Goal: Connect with others: Connect with others

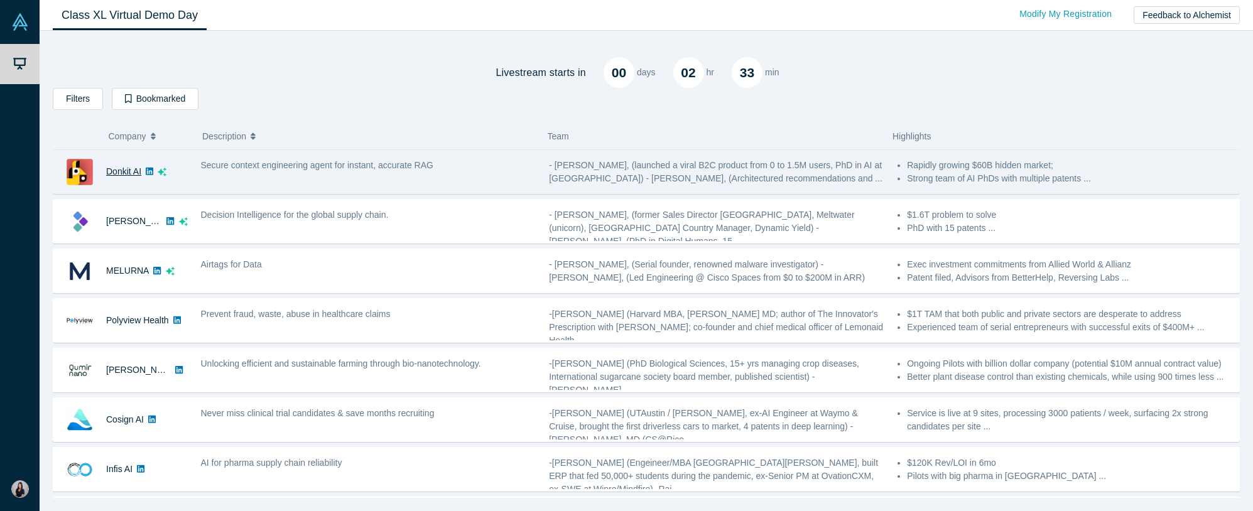
click at [126, 176] on link "Donkit AI" at bounding box center [123, 171] width 35 height 10
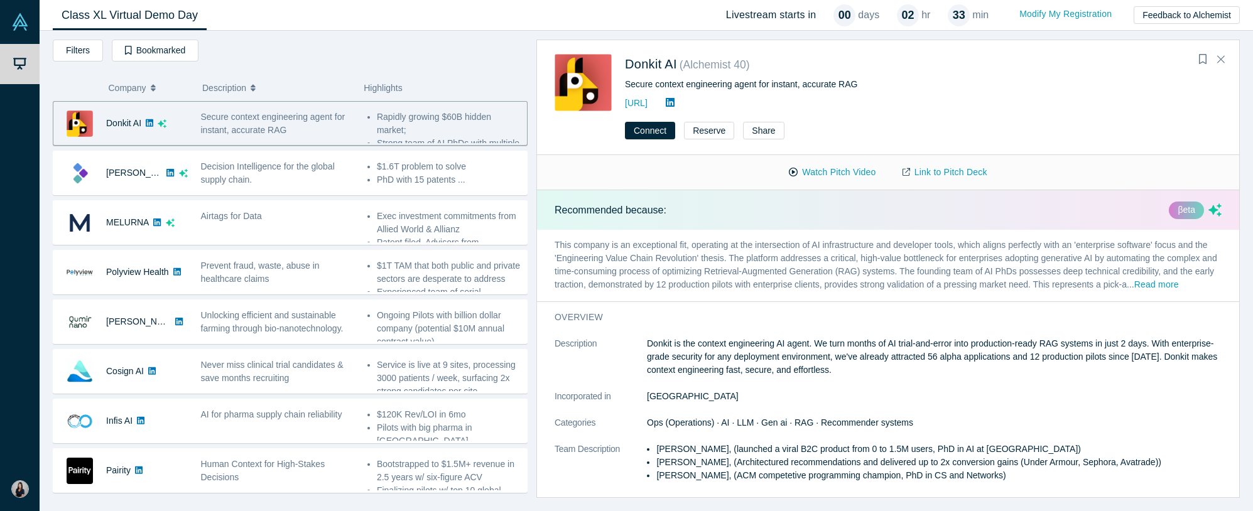
click at [151, 121] on icon at bounding box center [150, 123] width 8 height 8
click at [674, 102] on icon at bounding box center [670, 102] width 9 height 10
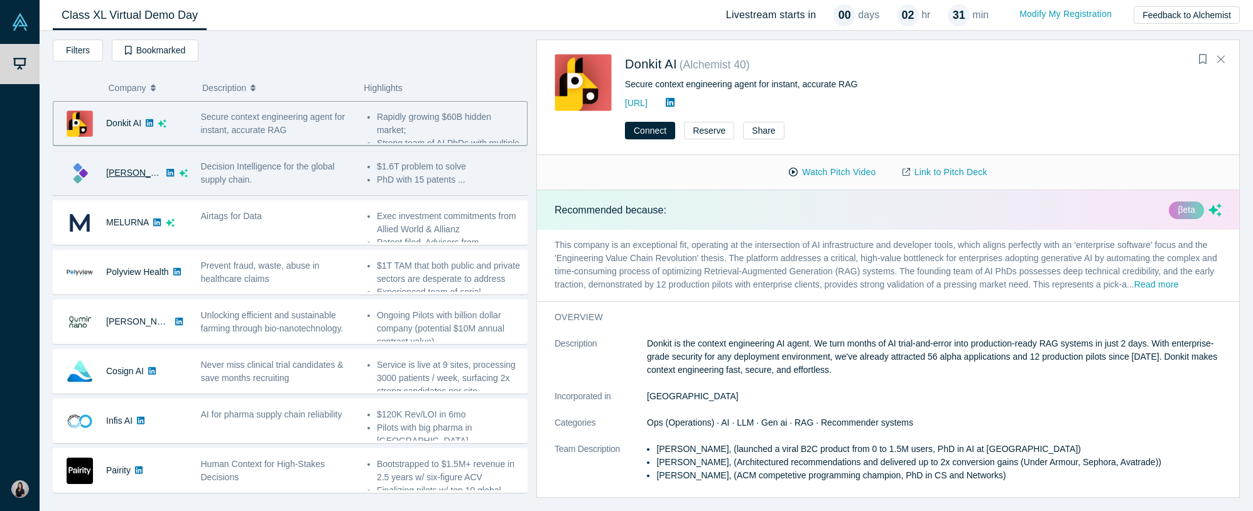
click at [139, 174] on link "[PERSON_NAME]" at bounding box center [142, 173] width 72 height 10
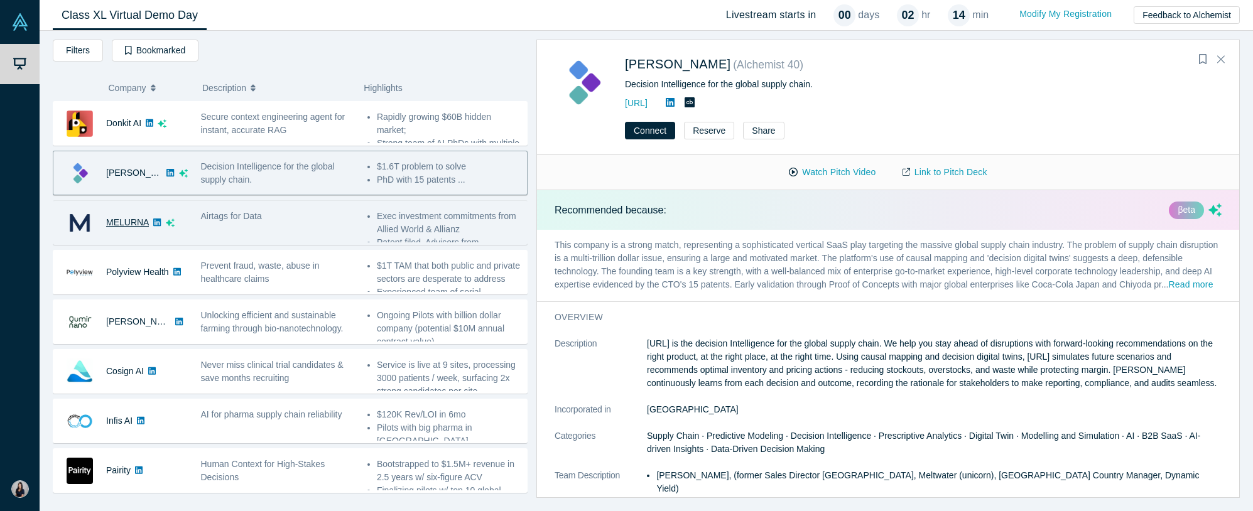
click at [126, 226] on link "MELURNA" at bounding box center [127, 222] width 43 height 10
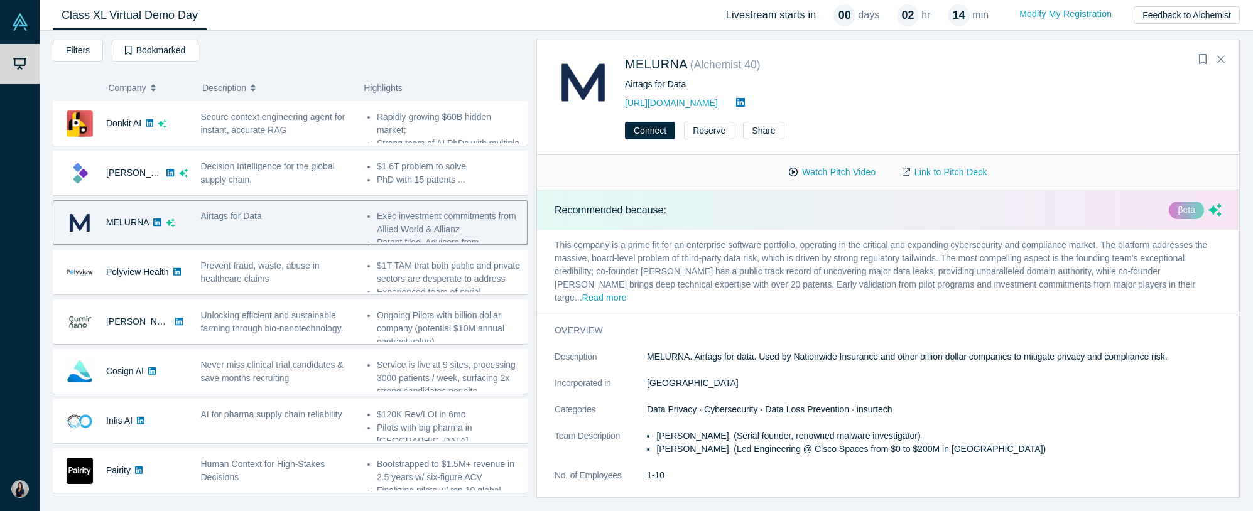
click at [162, 223] on link at bounding box center [157, 222] width 16 height 43
click at [666, 133] on button "Connect" at bounding box center [650, 131] width 50 height 18
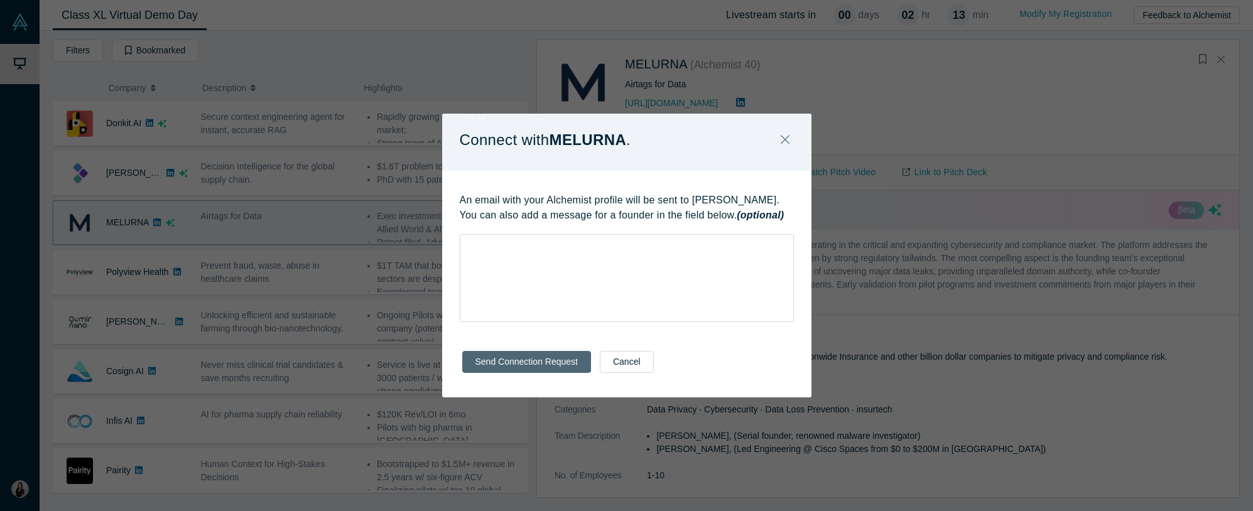
click at [551, 363] on button "Send Connection Request" at bounding box center [526, 362] width 129 height 22
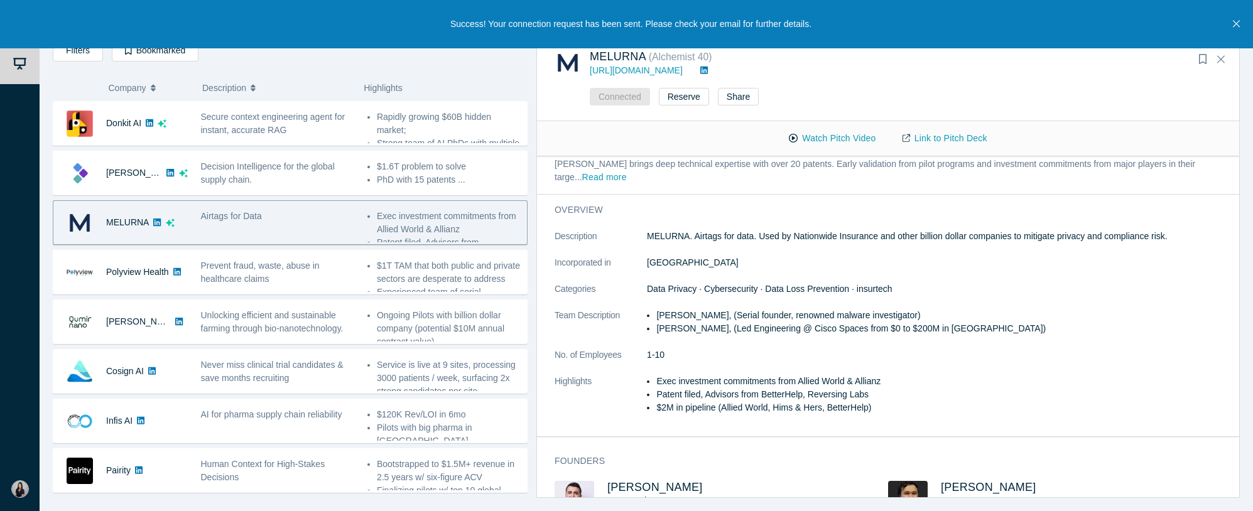
scroll to position [128, 0]
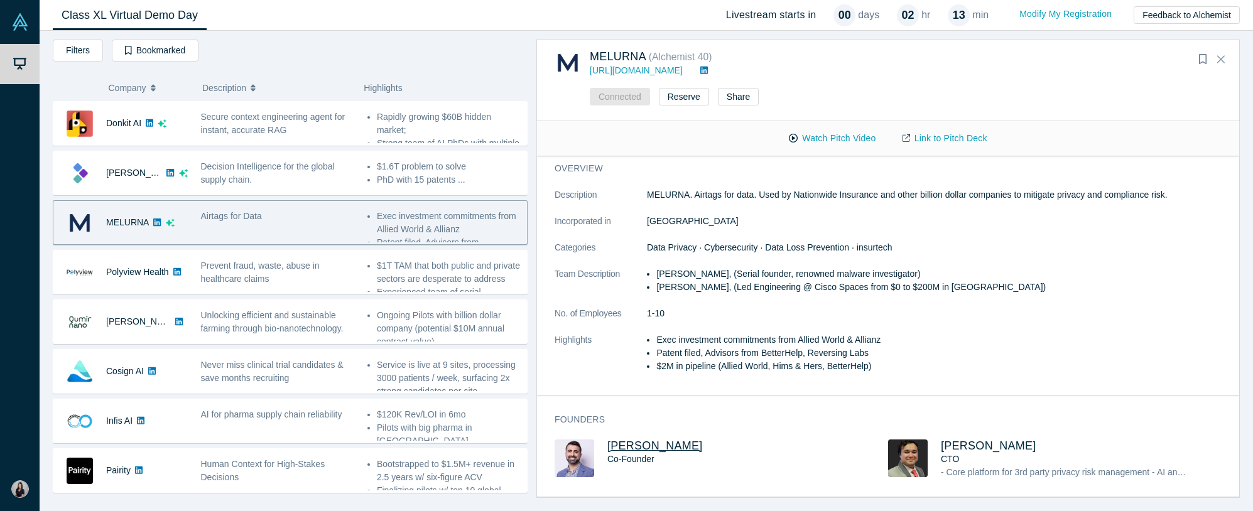
click at [625, 448] on span "Sam Jadali" at bounding box center [654, 446] width 95 height 13
click at [644, 449] on span "Sam Jadali" at bounding box center [654, 446] width 95 height 13
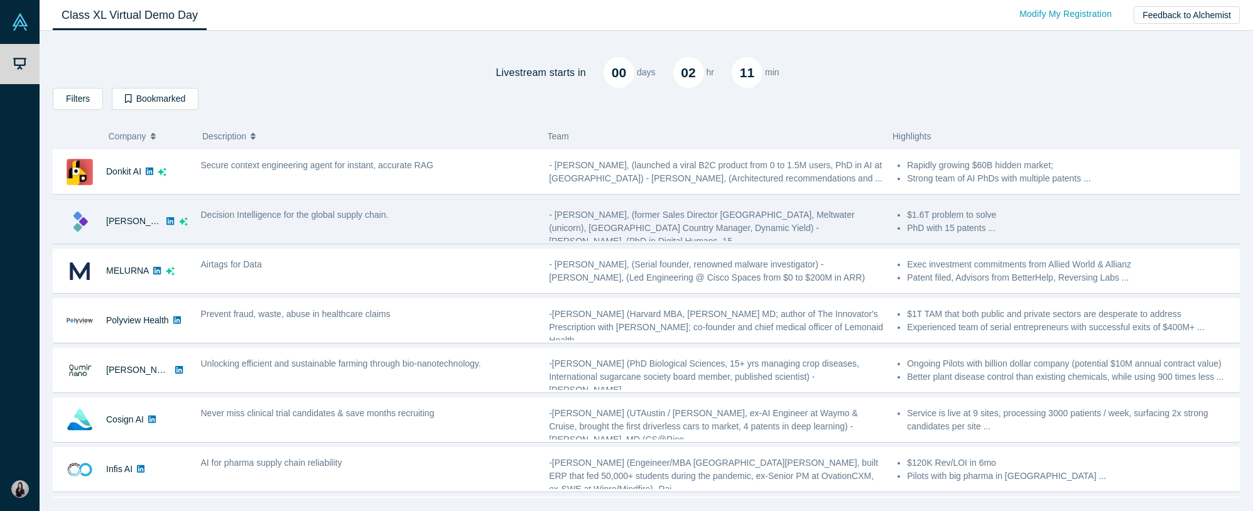
scroll to position [36, 0]
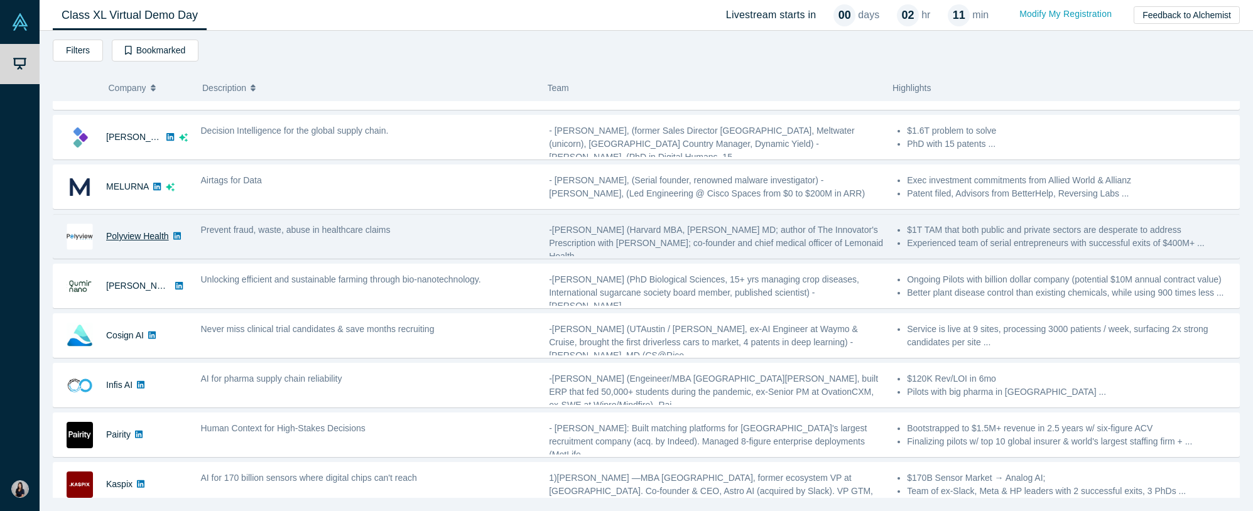
click at [136, 236] on link "Polyview Health" at bounding box center [137, 236] width 63 height 10
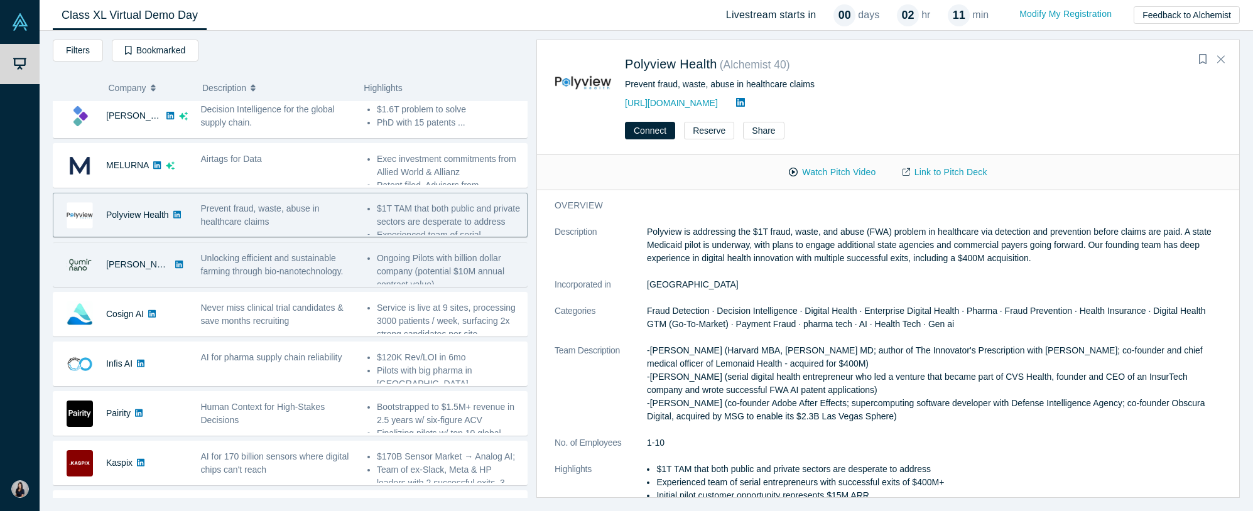
scroll to position [70, 0]
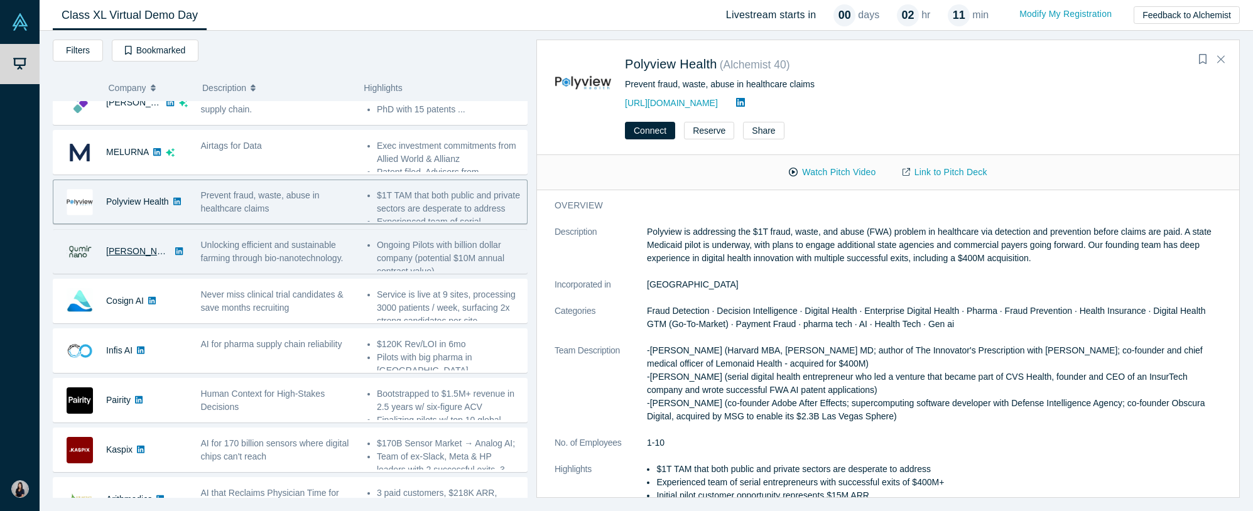
click at [131, 253] on link "[PERSON_NAME]" at bounding box center [142, 251] width 72 height 10
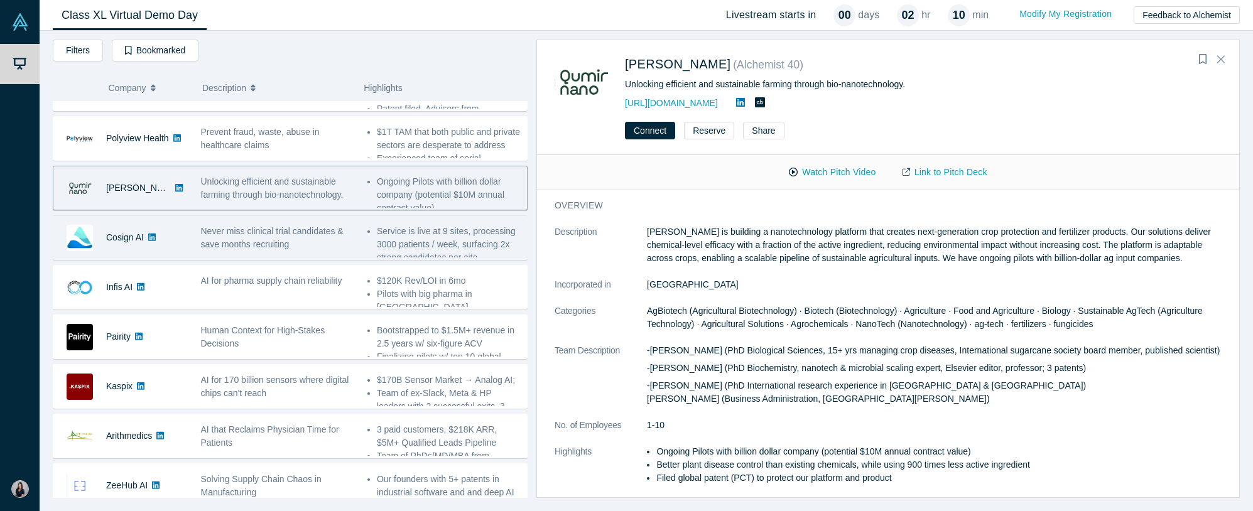
scroll to position [142, 0]
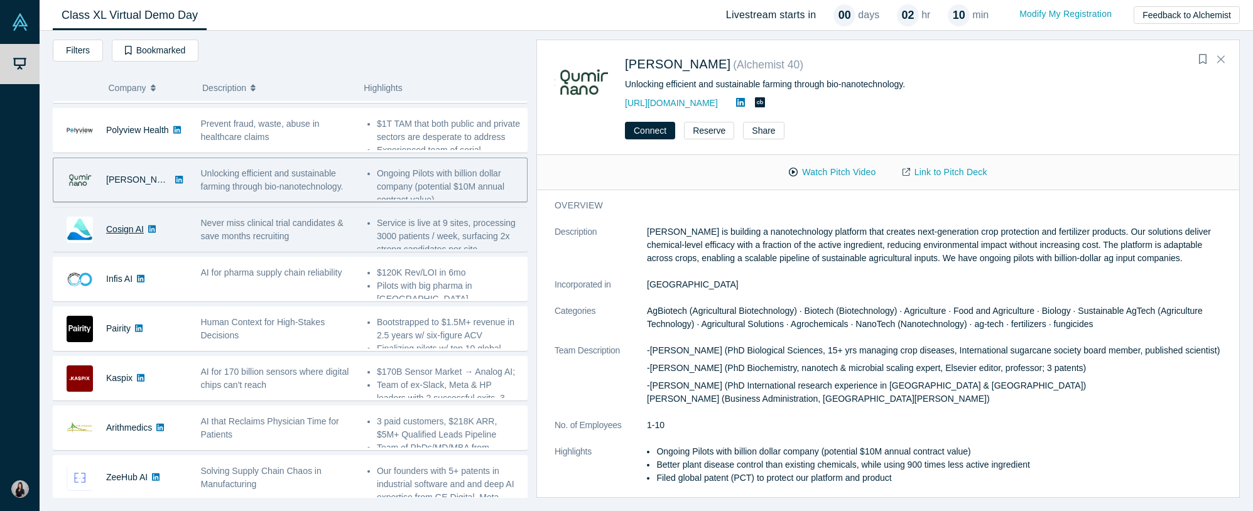
click at [117, 229] on link "Cosign AI" at bounding box center [125, 229] width 38 height 10
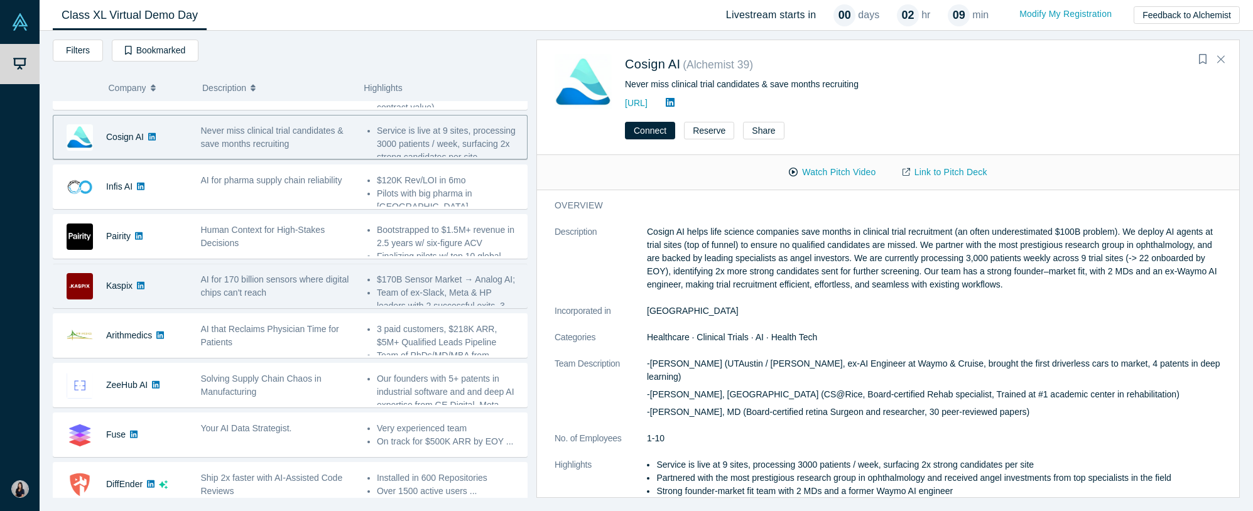
scroll to position [116, 0]
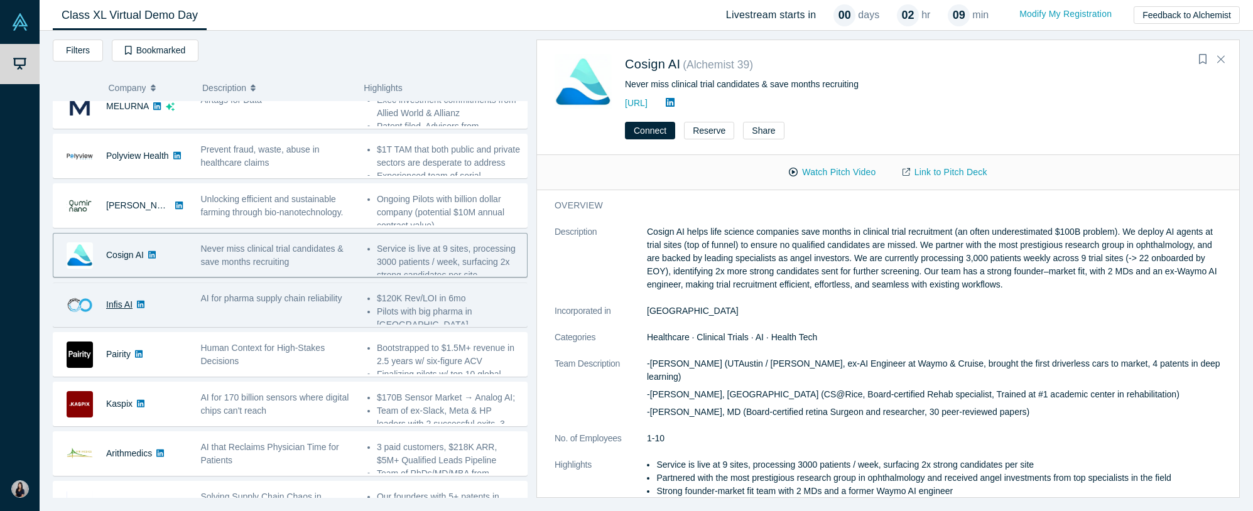
click at [119, 306] on link "Infis AI" at bounding box center [119, 305] width 26 height 10
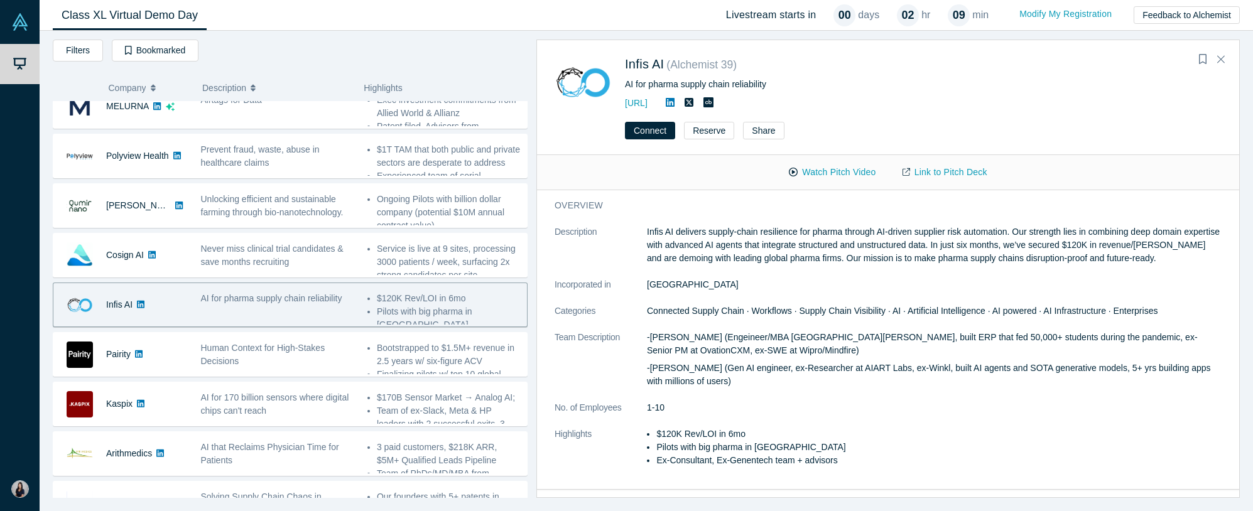
scroll to position [136, 0]
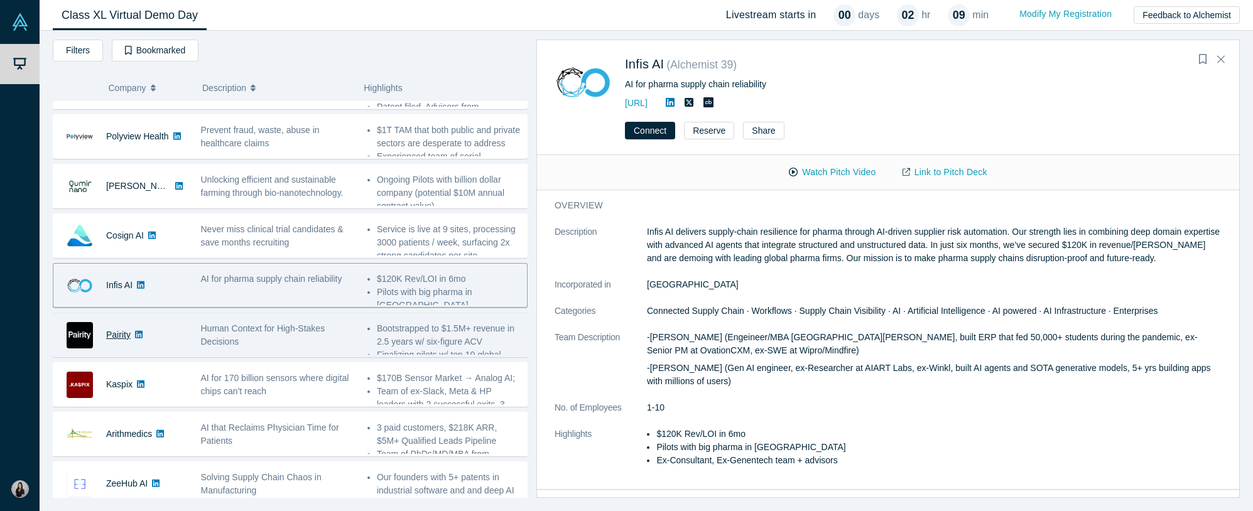
click at [119, 337] on link "Pairity" at bounding box center [118, 335] width 24 height 10
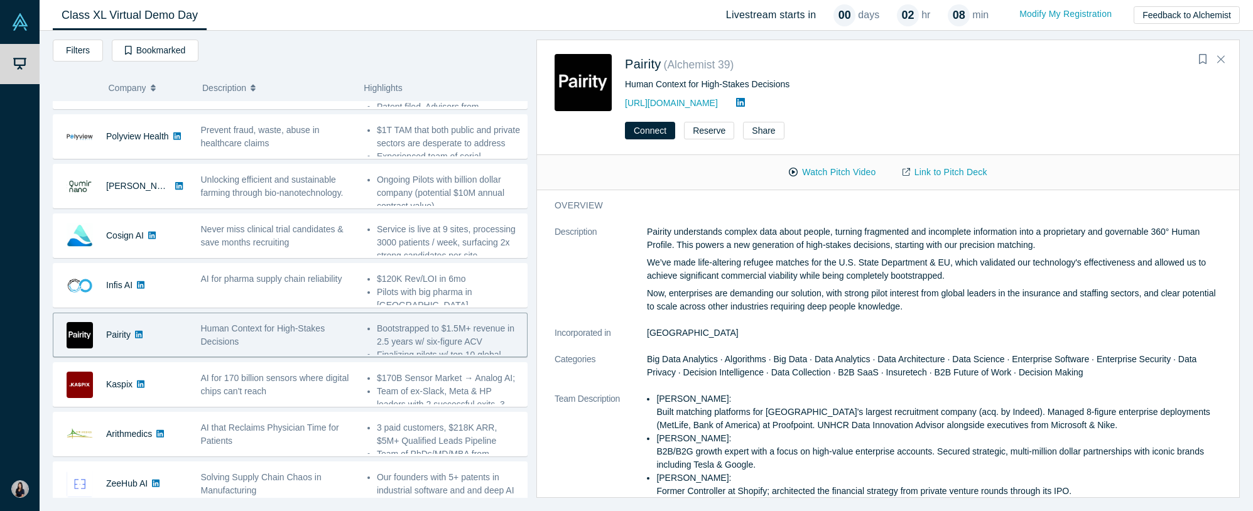
scroll to position [239, 0]
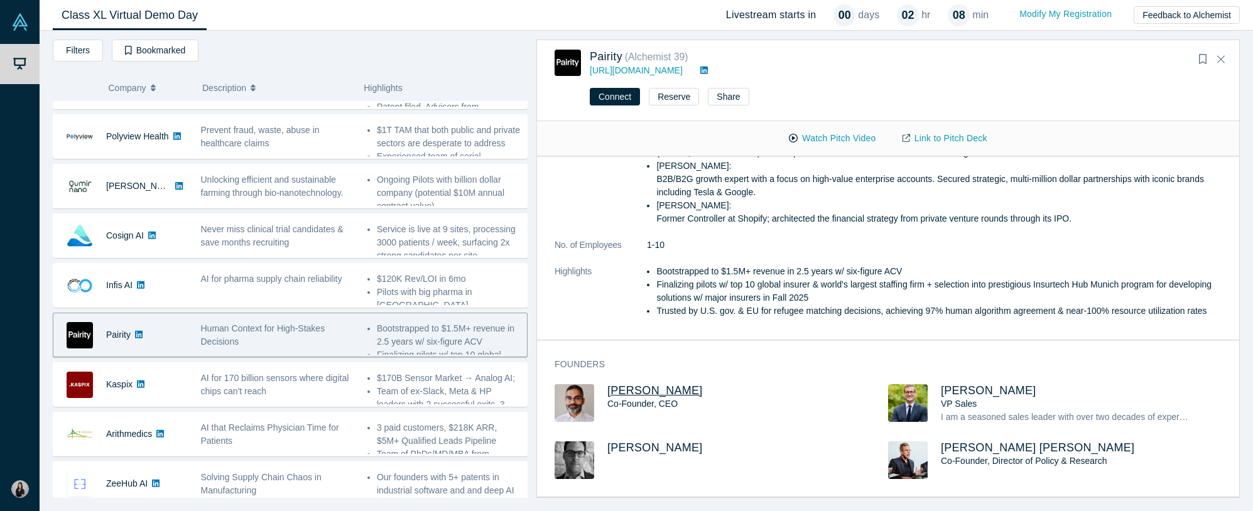
click at [638, 393] on span "[PERSON_NAME]" at bounding box center [654, 390] width 95 height 13
click at [630, 387] on span "[PERSON_NAME]" at bounding box center [654, 390] width 95 height 13
click at [618, 95] on button "Connect" at bounding box center [615, 97] width 50 height 18
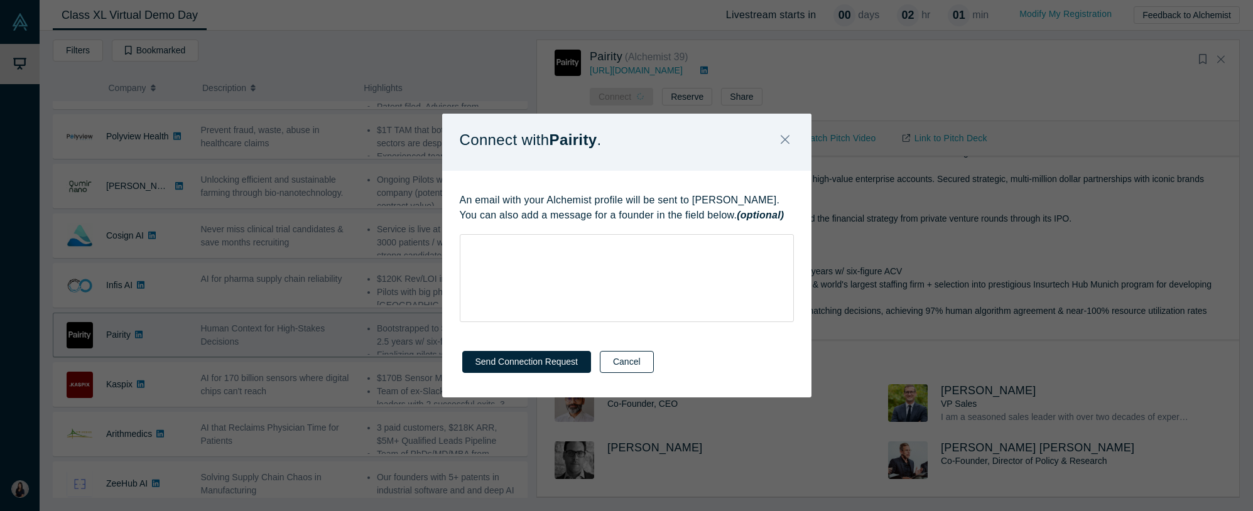
click at [634, 361] on button "Cancel" at bounding box center [627, 362] width 54 height 22
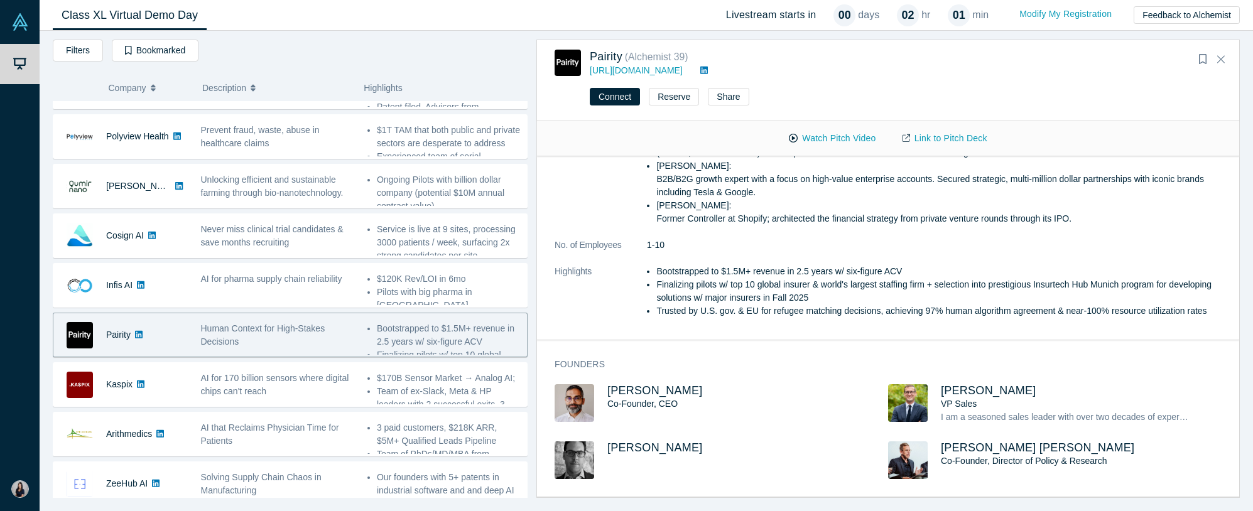
click at [667, 105] on div "Connect Reserve Share" at bounding box center [888, 102] width 702 height 40
click at [670, 101] on button "Reserve" at bounding box center [674, 97] width 50 height 18
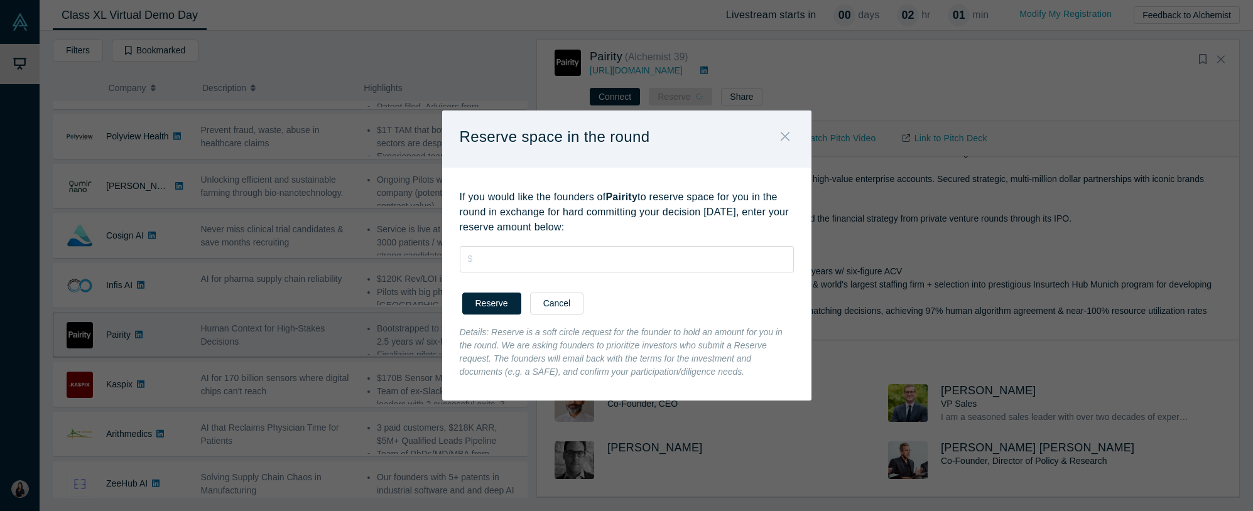
click at [789, 132] on icon "Close" at bounding box center [784, 136] width 9 height 9
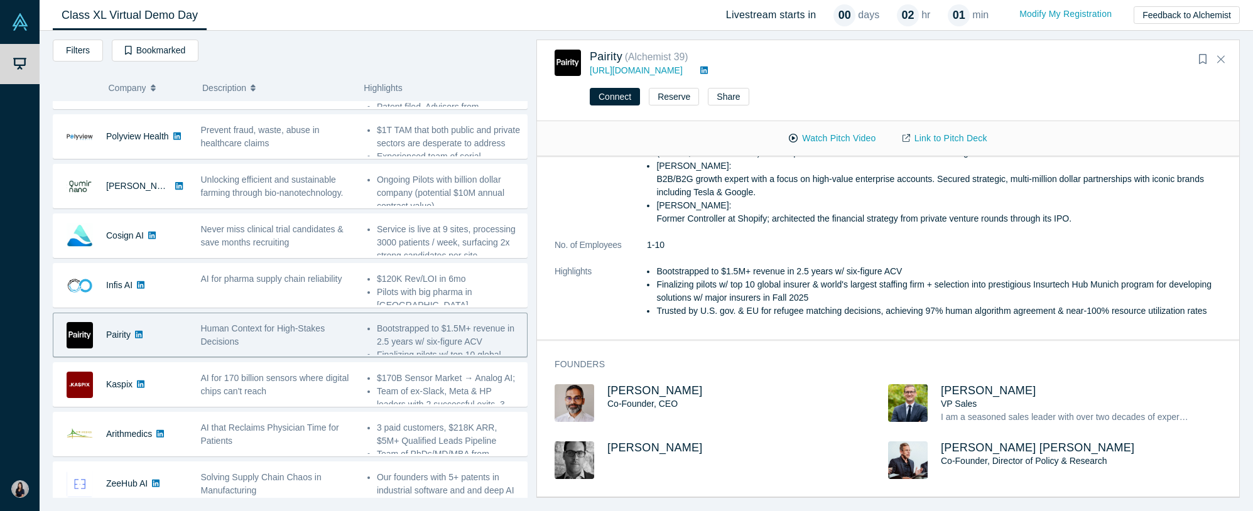
click at [594, 105] on div "Connect Reserve Share" at bounding box center [888, 102] width 702 height 40
click at [608, 102] on button "Connect" at bounding box center [615, 97] width 50 height 18
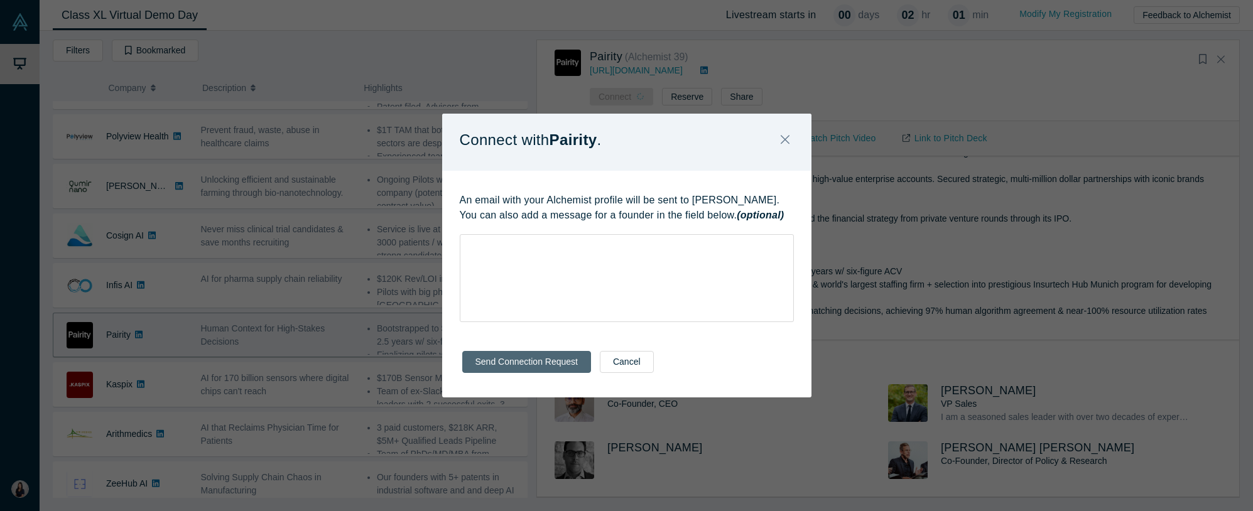
click at [581, 365] on button "Send Connection Request" at bounding box center [526, 362] width 129 height 22
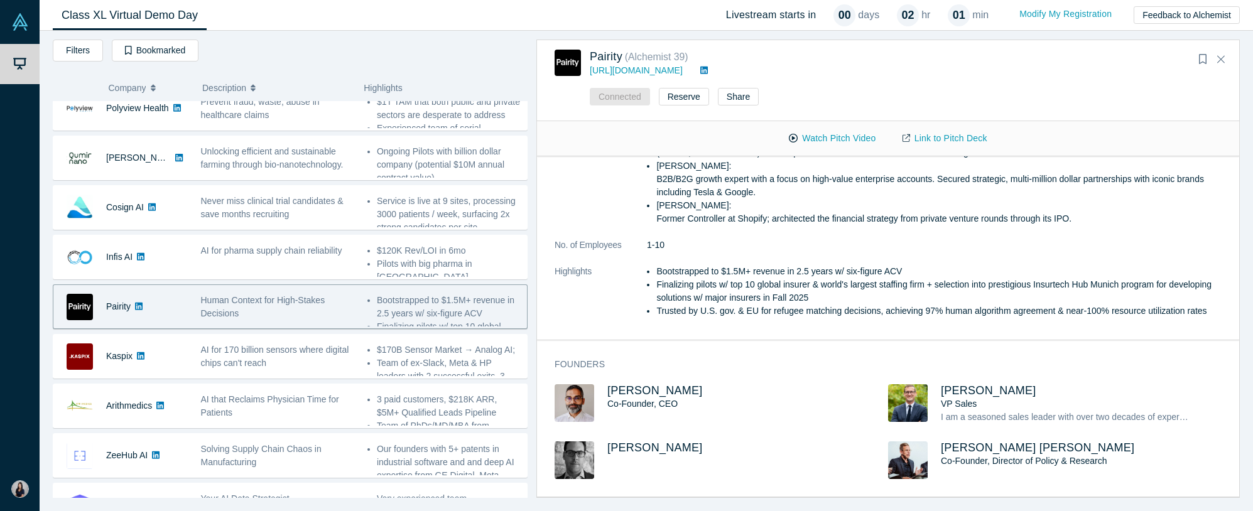
scroll to position [170, 0]
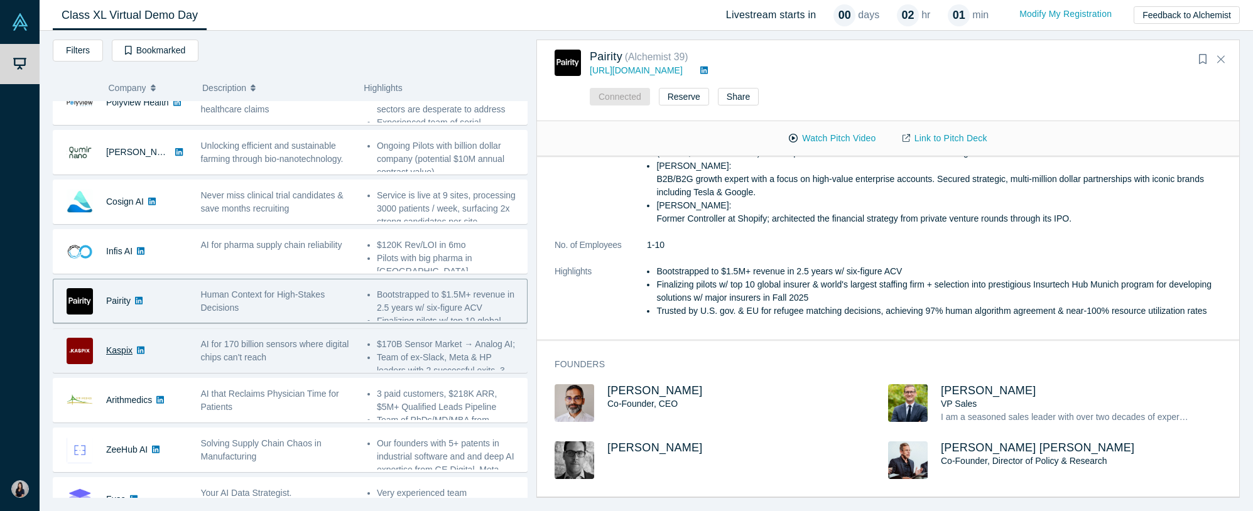
click at [123, 350] on link "Kaspix" at bounding box center [119, 350] width 26 height 10
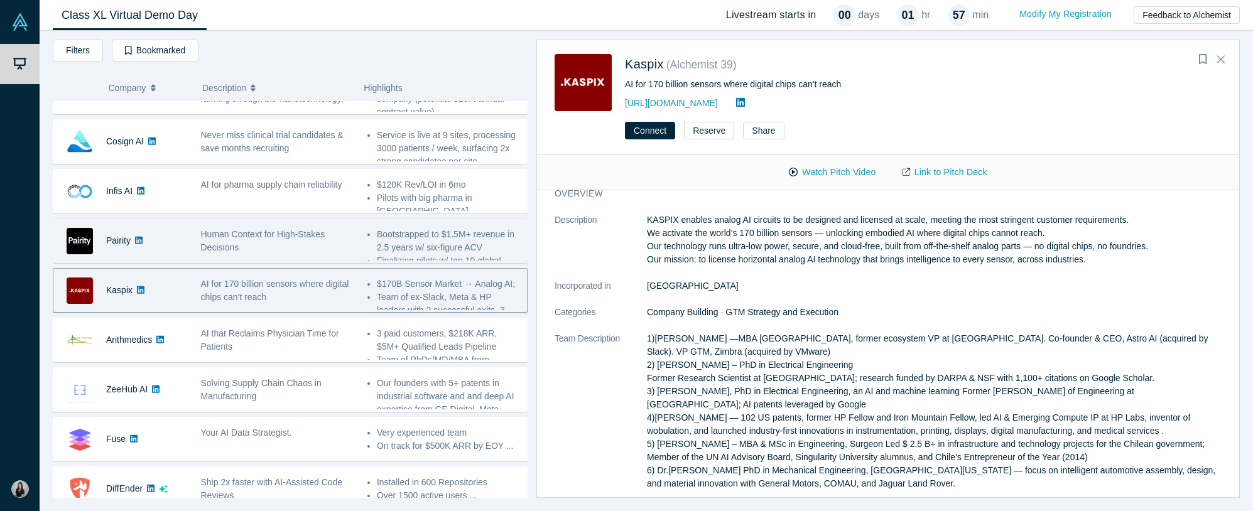
scroll to position [240, 0]
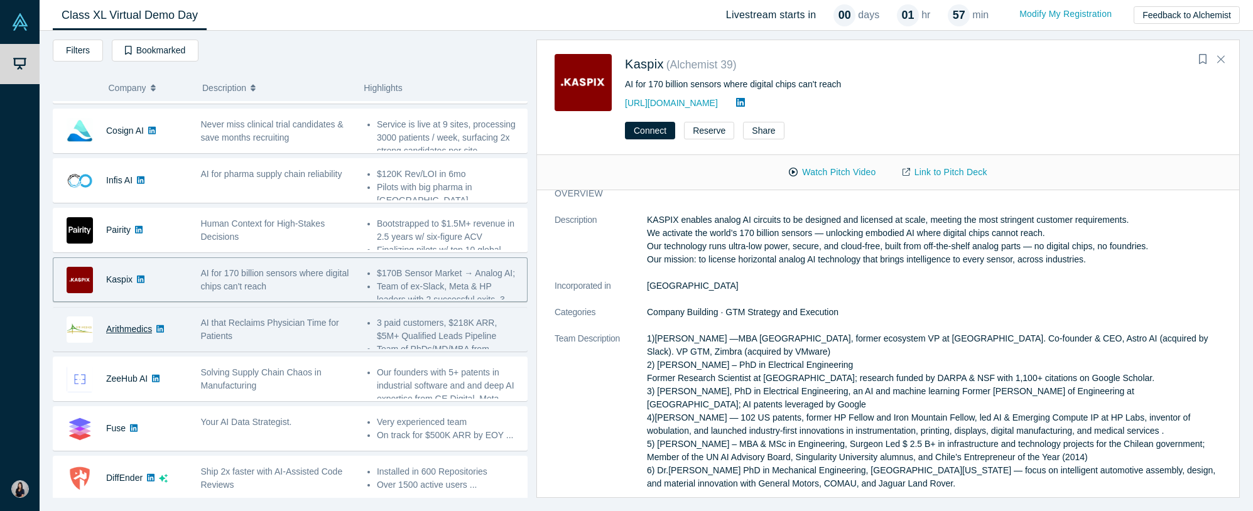
click at [133, 328] on link "Arithmedics" at bounding box center [129, 329] width 46 height 10
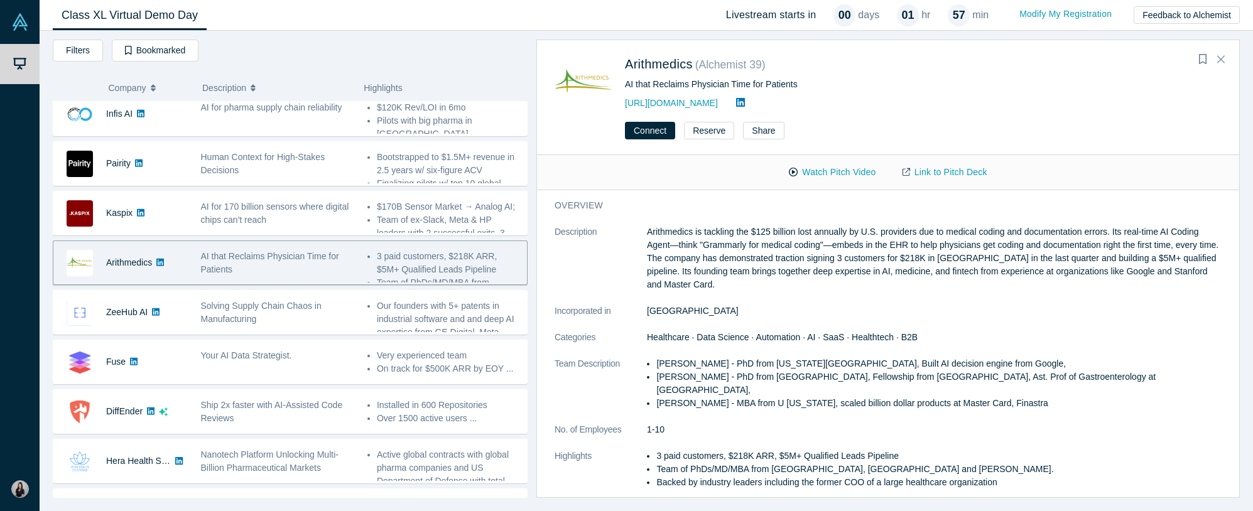
scroll to position [320, 0]
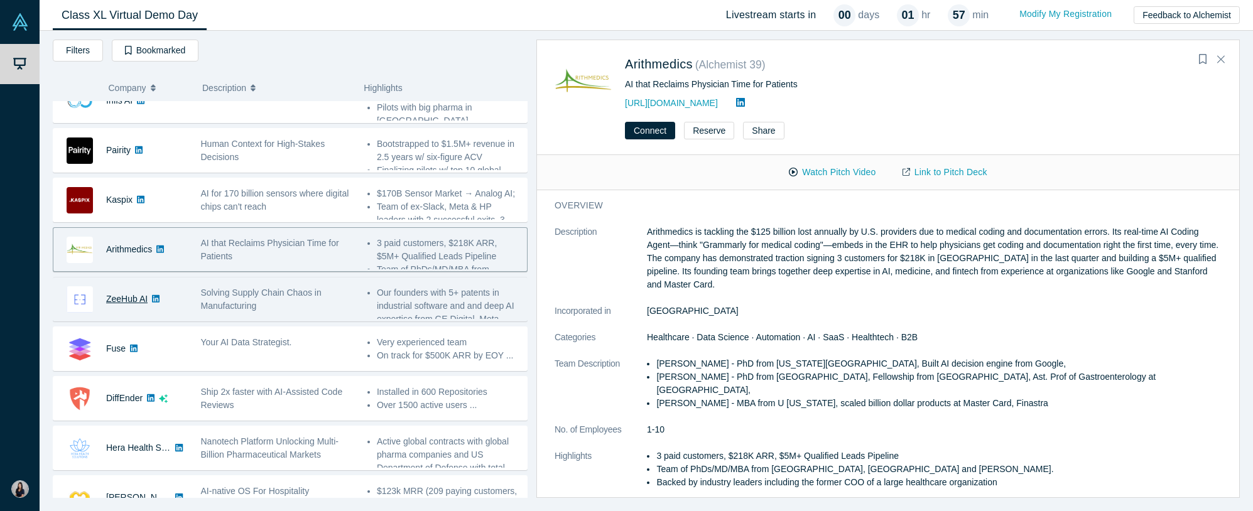
click at [126, 300] on link "ZeeHub AI" at bounding box center [126, 299] width 41 height 10
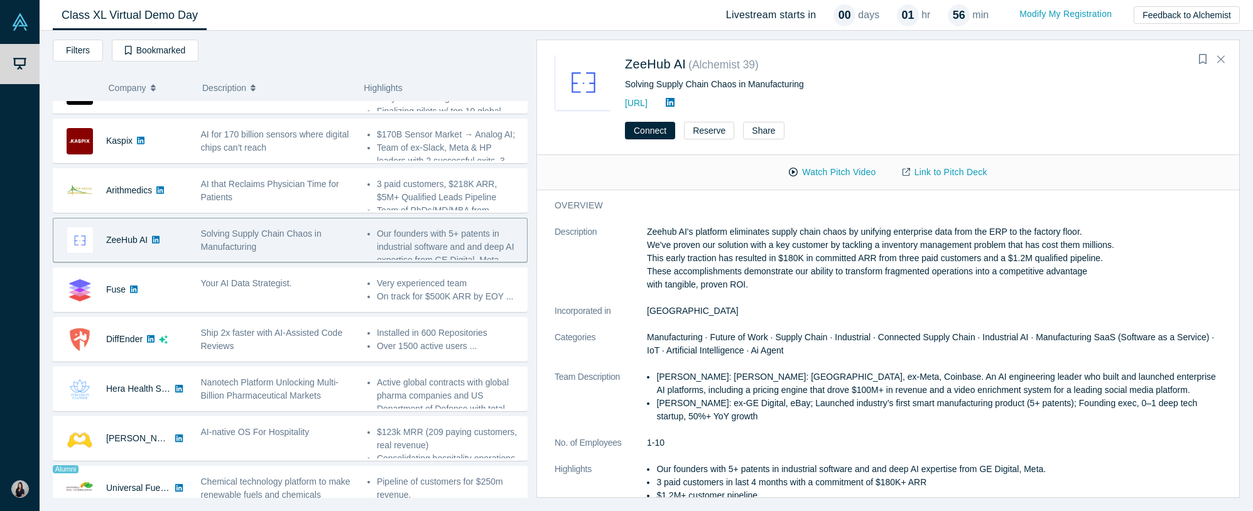
scroll to position [404, 0]
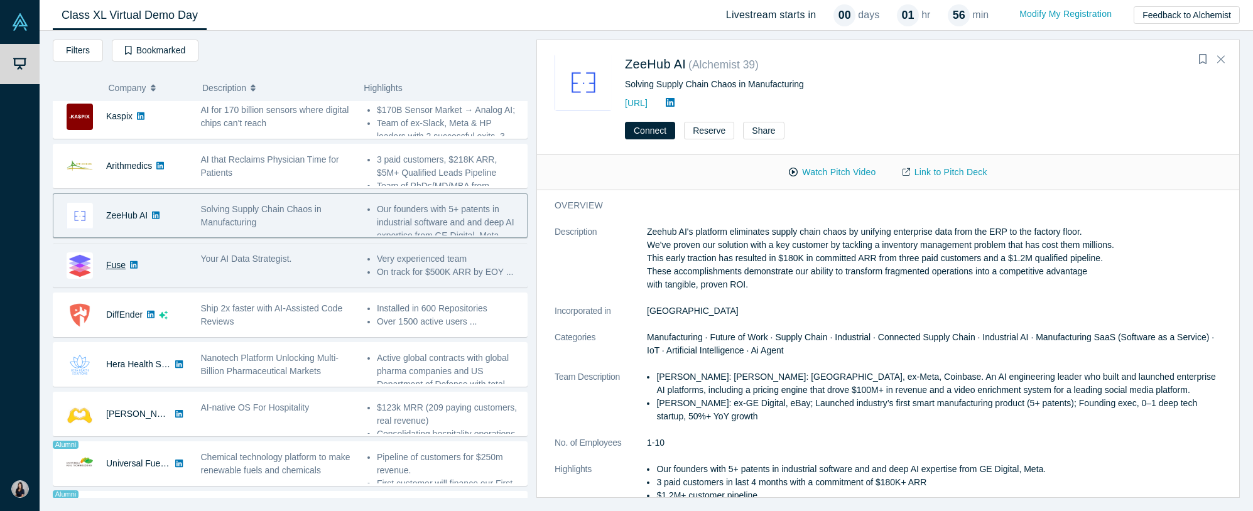
click at [113, 266] on link "Fuse" at bounding box center [115, 265] width 19 height 10
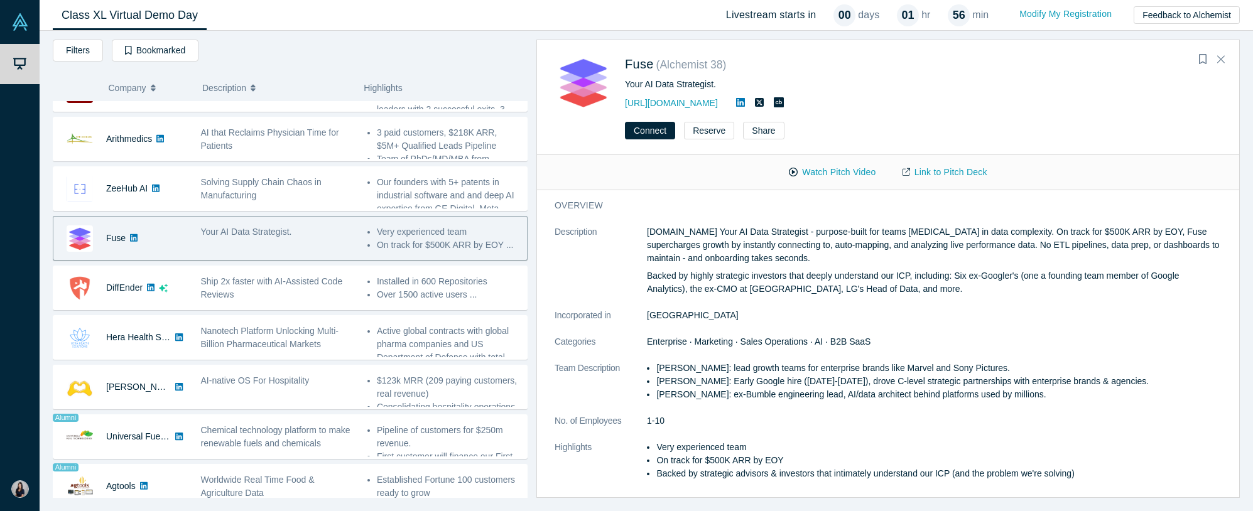
scroll to position [439, 0]
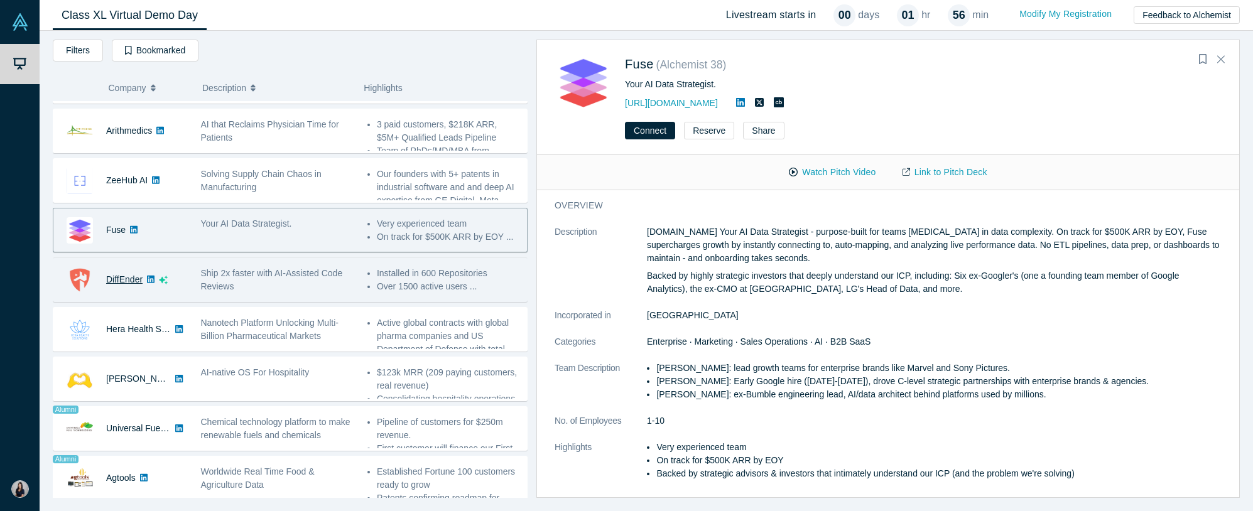
click at [119, 277] on link "DiffEnder" at bounding box center [124, 279] width 36 height 10
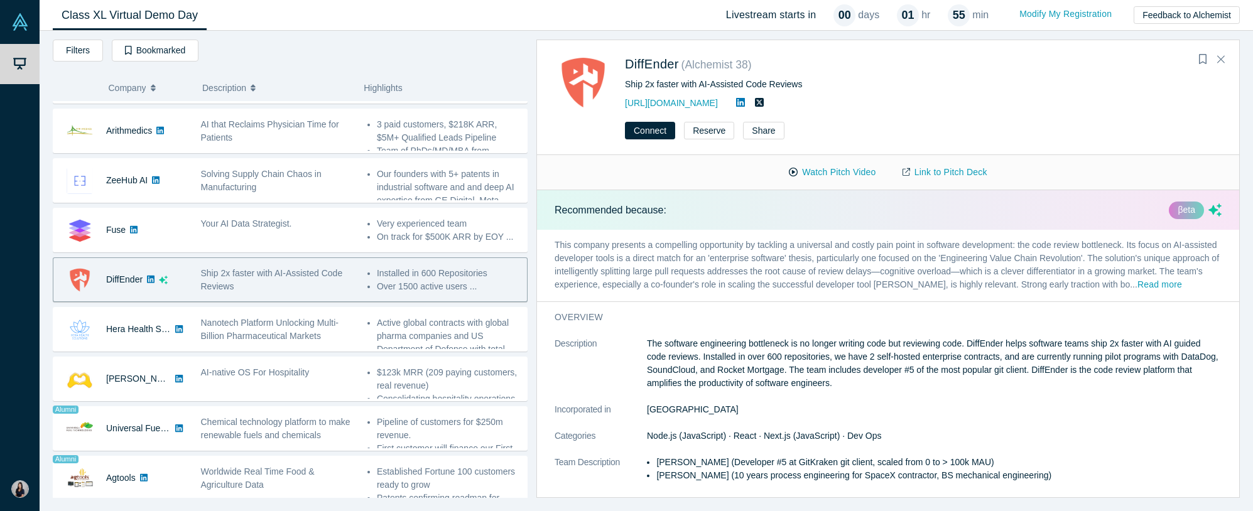
scroll to position [473, 0]
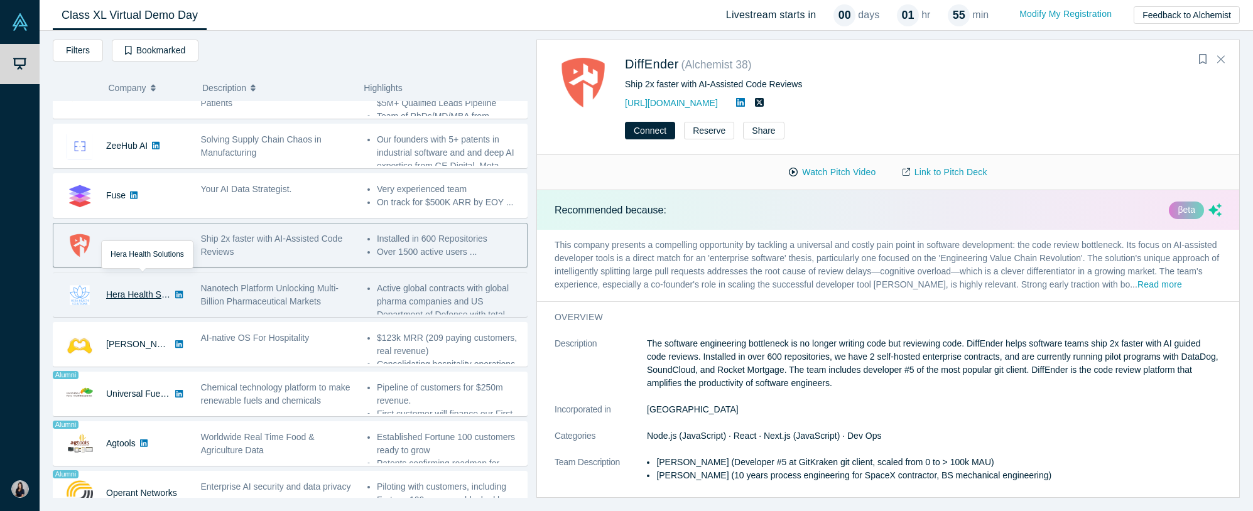
click at [142, 297] on link "Hera Health Solutions" at bounding box center [148, 294] width 85 height 10
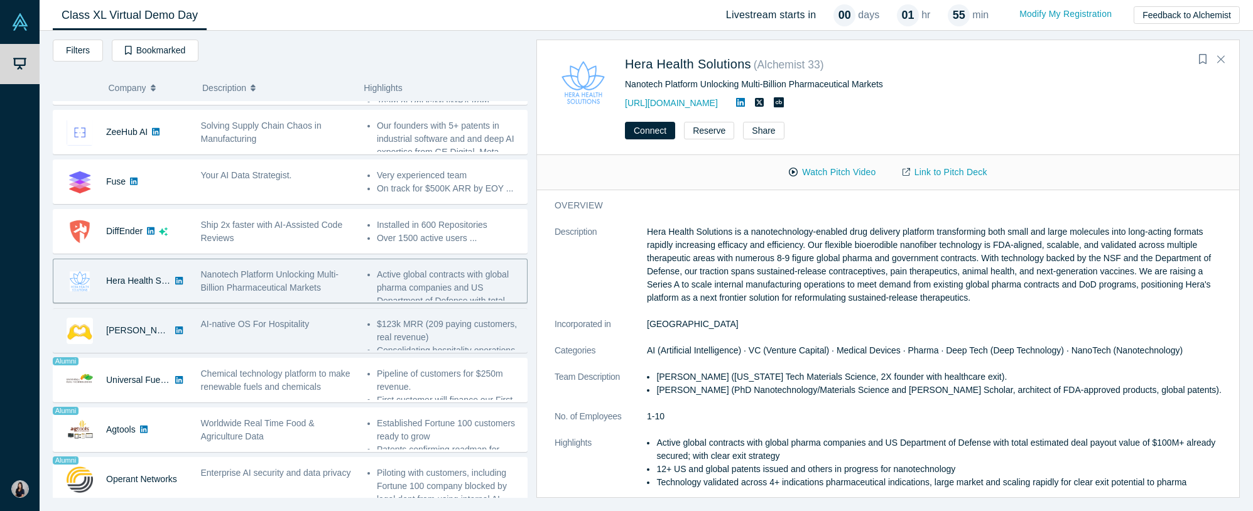
scroll to position [490, 0]
click at [125, 329] on link "[PERSON_NAME] AI" at bounding box center [147, 328] width 82 height 10
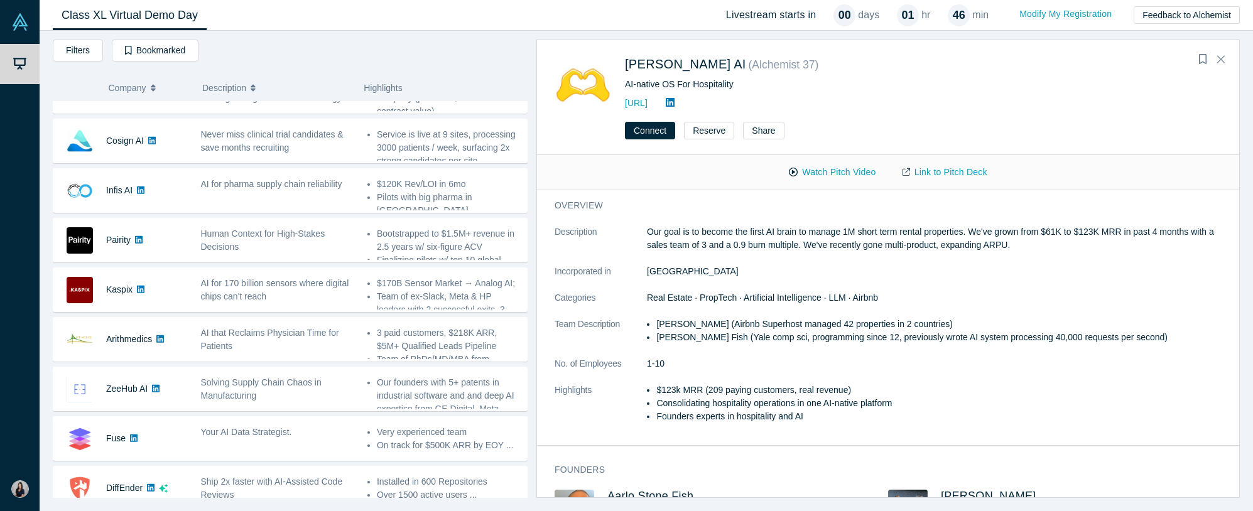
scroll to position [0, 0]
